Goal: Task Accomplishment & Management: Manage account settings

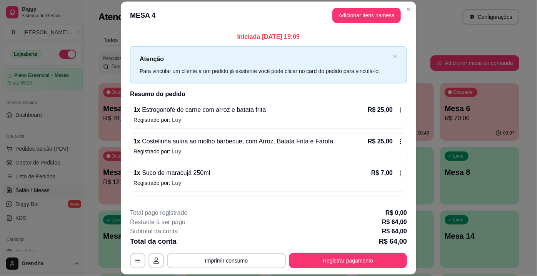
scroll to position [66, 0]
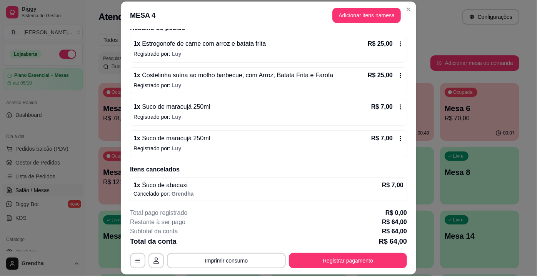
click at [225, 241] on div "Total da conta R$ 64,00" at bounding box center [268, 241] width 277 height 11
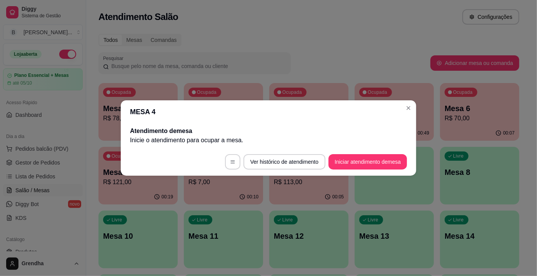
scroll to position [0, 0]
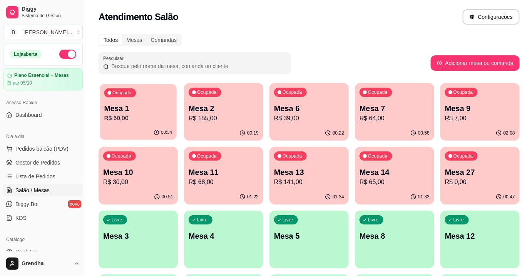
click at [108, 119] on p "R$ 60,00" at bounding box center [138, 118] width 68 height 9
click at [212, 181] on p "R$ 68,00" at bounding box center [224, 182] width 68 height 9
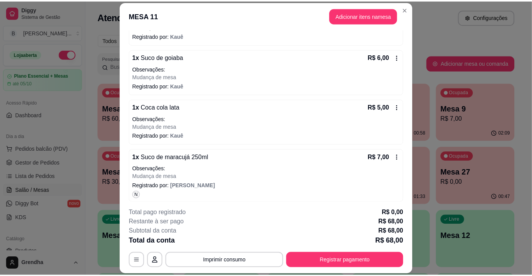
scroll to position [135, 0]
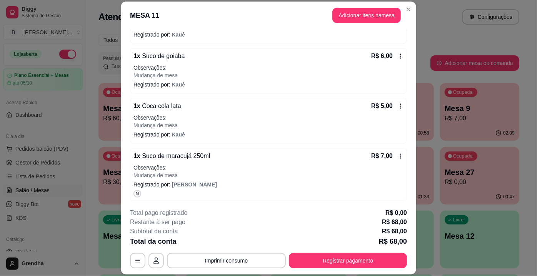
click at [398, 104] on icon at bounding box center [401, 106] width 6 height 6
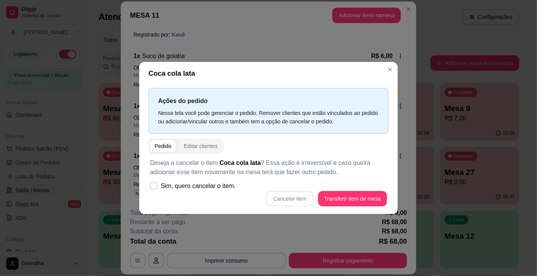
click at [301, 202] on div "Cancelar item Transferir item de mesa" at bounding box center [268, 198] width 237 height 15
click at [306, 196] on div "Cancelar item Transferir item de mesa" at bounding box center [268, 198] width 237 height 15
click at [296, 199] on div "Cancelar item Transferir item de mesa" at bounding box center [268, 198] width 237 height 15
click at [294, 196] on div "Cancelar item Transferir item de mesa" at bounding box center [268, 198] width 237 height 15
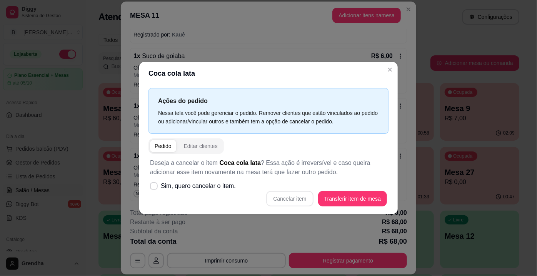
click at [294, 196] on div "Cancelar item Transferir item de mesa" at bounding box center [268, 198] width 237 height 15
click at [294, 197] on div "Cancelar item Transferir item de mesa" at bounding box center [268, 198] width 237 height 15
drag, startPoint x: 294, startPoint y: 197, endPoint x: 294, endPoint y: 192, distance: 4.2
click at [294, 192] on div "Cancelar item Transferir item de mesa" at bounding box center [268, 198] width 237 height 15
click at [152, 190] on span at bounding box center [153, 186] width 7 height 7
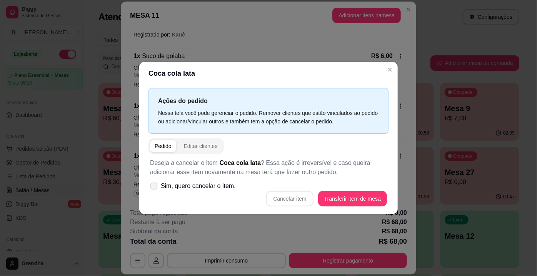
click at [152, 190] on input "Sim, quero cancelar o item." at bounding box center [152, 190] width 5 height 5
checkbox input "true"
click at [288, 195] on button "Cancelar item" at bounding box center [290, 199] width 46 height 15
